Goal: Task Accomplishment & Management: Use online tool/utility

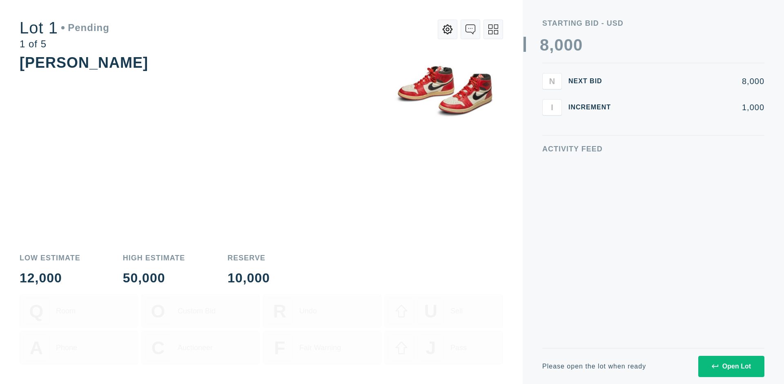
click at [731, 366] on div "Open Lot" at bounding box center [731, 366] width 39 height 7
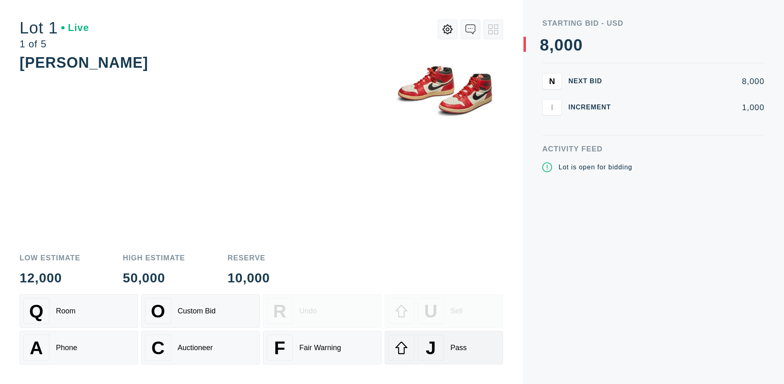
click at [444, 348] on div "J Pass" at bounding box center [443, 348] width 111 height 26
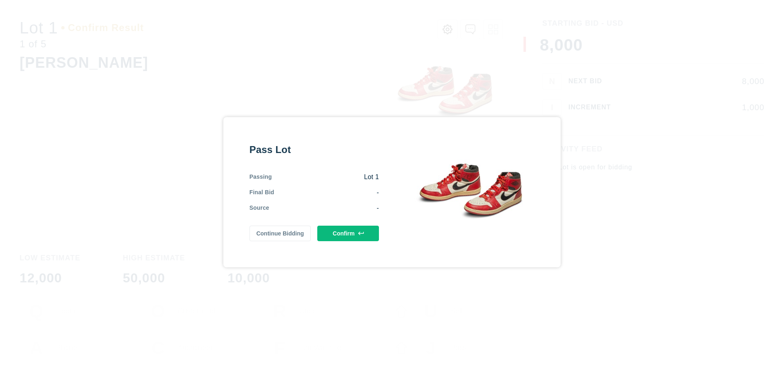
click at [348, 233] on button "Confirm" at bounding box center [348, 234] width 62 height 16
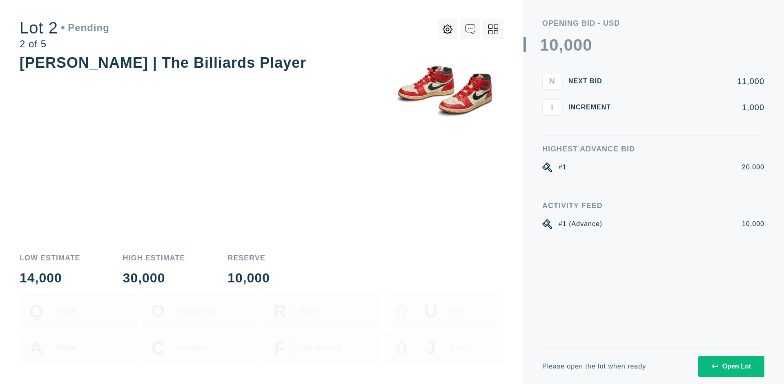
click at [731, 366] on div "Open Lot" at bounding box center [731, 366] width 39 height 7
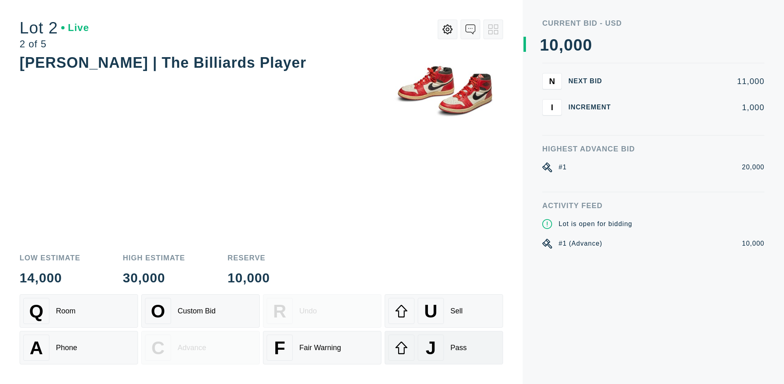
click at [444, 348] on div "J Pass" at bounding box center [443, 348] width 111 height 26
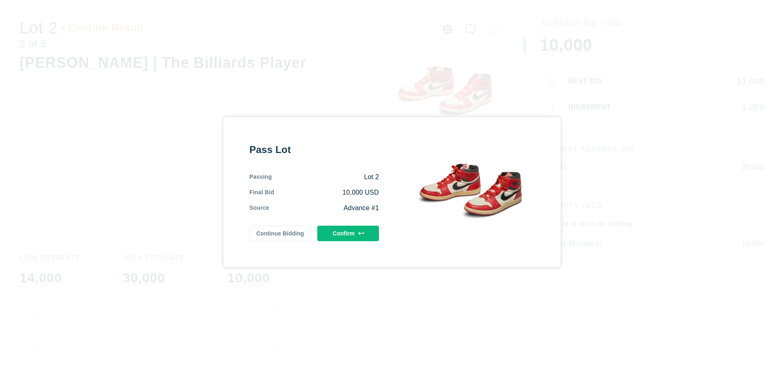
click at [348, 233] on button "Confirm" at bounding box center [348, 234] width 62 height 16
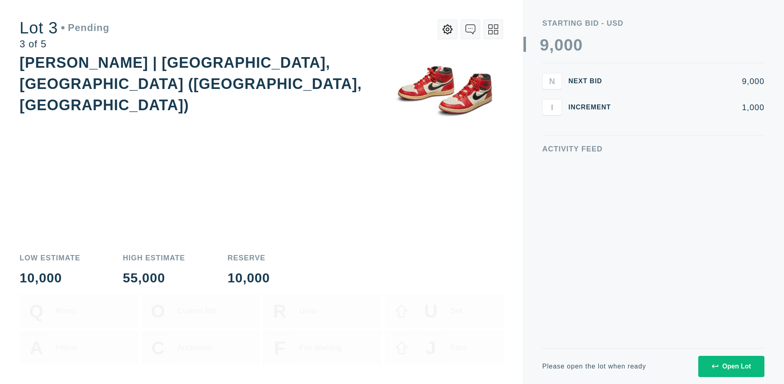
click at [731, 366] on div "Open Lot" at bounding box center [731, 366] width 39 height 7
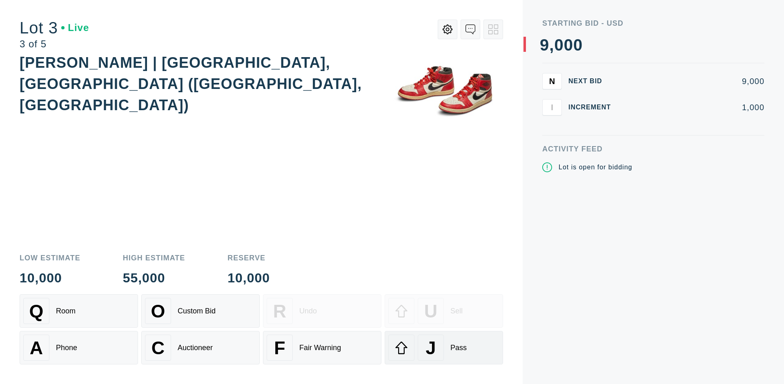
click at [444, 348] on div "J Pass" at bounding box center [443, 348] width 111 height 26
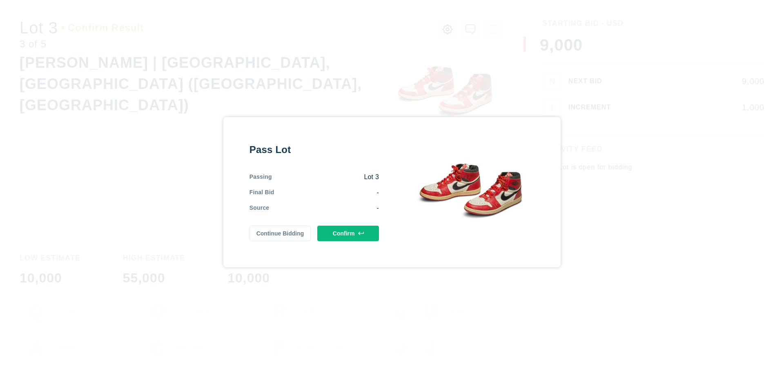
click at [348, 233] on button "Confirm" at bounding box center [348, 234] width 62 height 16
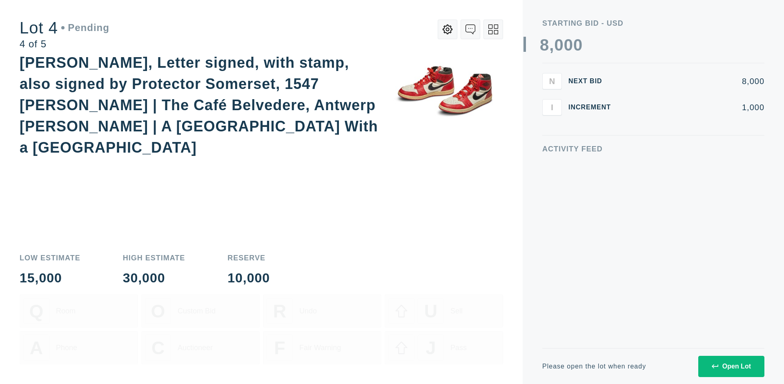
click at [493, 29] on icon at bounding box center [493, 30] width 10 height 10
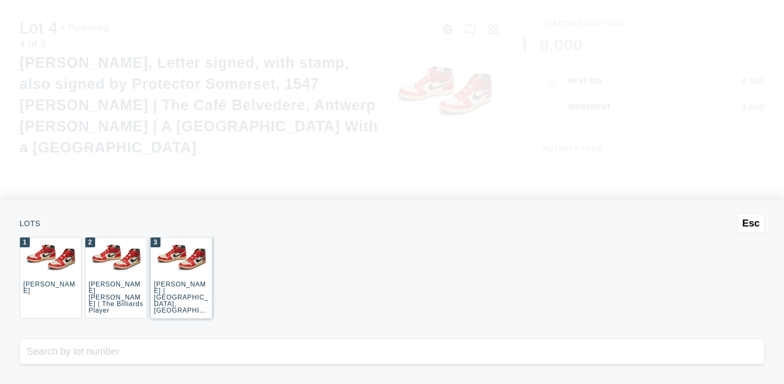
click at [181, 278] on div "3 [PERSON_NAME] | [GEOGRAPHIC_DATA], [GEOGRAPHIC_DATA] ([GEOGRAPHIC_DATA], [GEO…" at bounding box center [181, 278] width 62 height 82
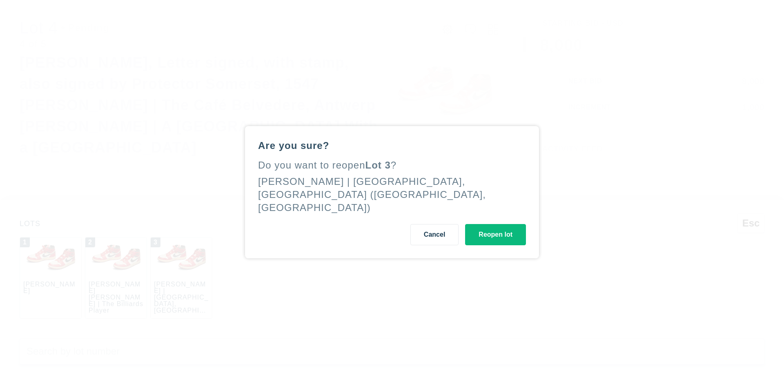
click at [495, 227] on button "Reopen lot" at bounding box center [495, 234] width 61 height 21
